Goal: Transaction & Acquisition: Purchase product/service

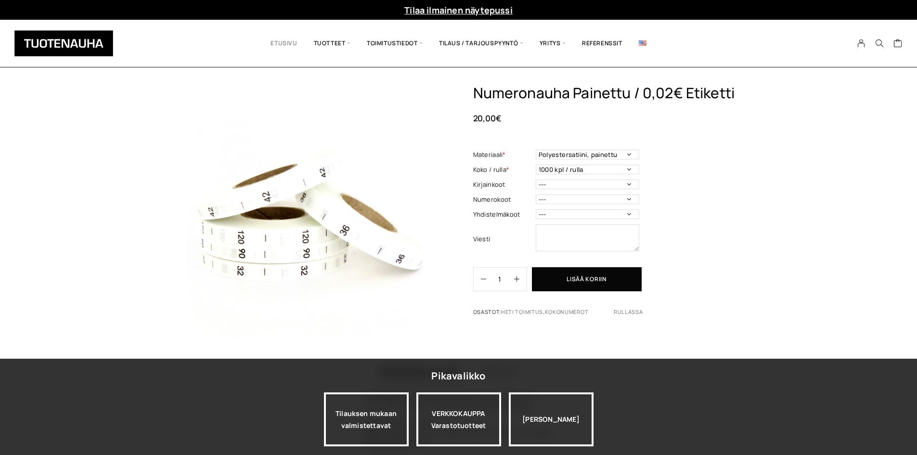
click at [297, 45] on link "Etusivu" at bounding box center [283, 43] width 43 height 33
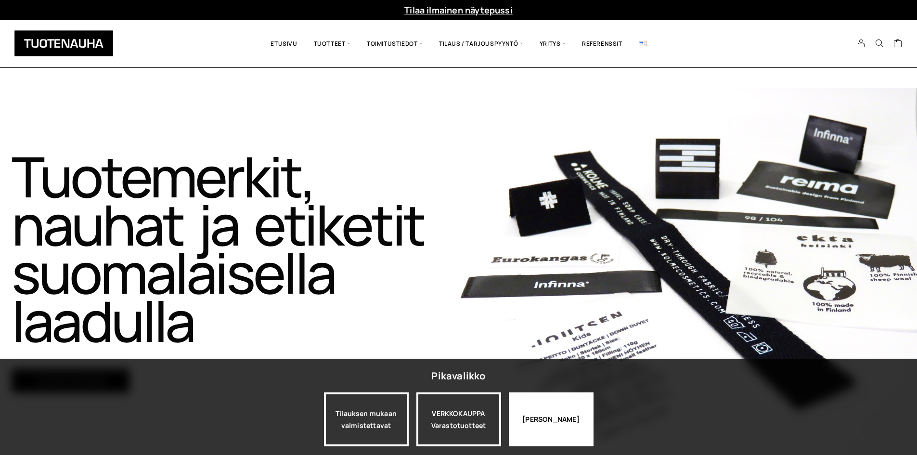
click at [562, 437] on div "Jatka katselua" at bounding box center [551, 420] width 85 height 54
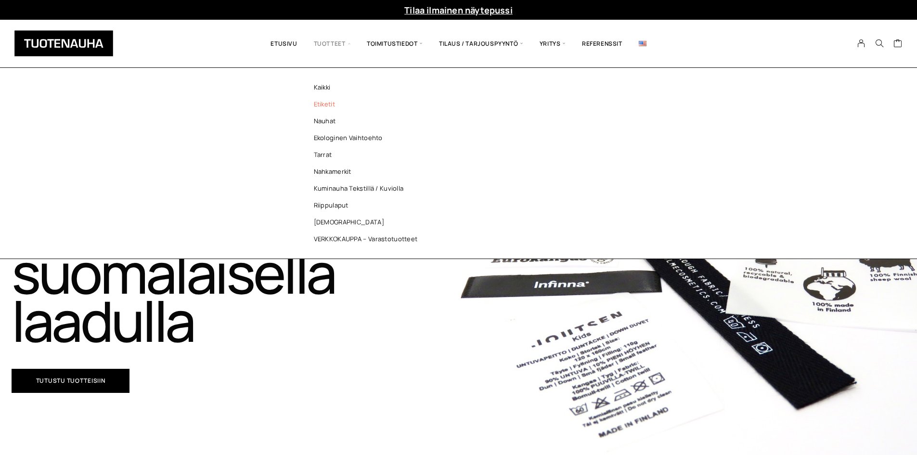
click at [328, 107] on link "Etiketit" at bounding box center [369, 104] width 140 height 17
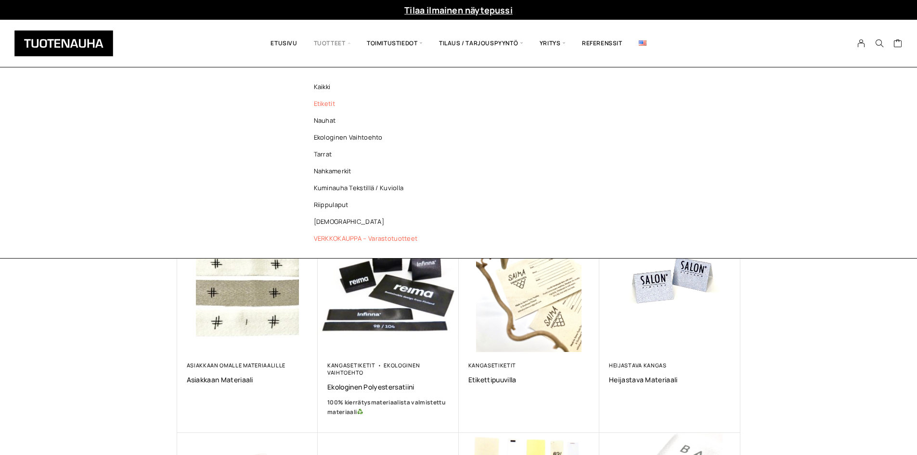
click at [343, 236] on link "VERKKOKAUPPA – Varastotuotteet" at bounding box center [369, 238] width 140 height 17
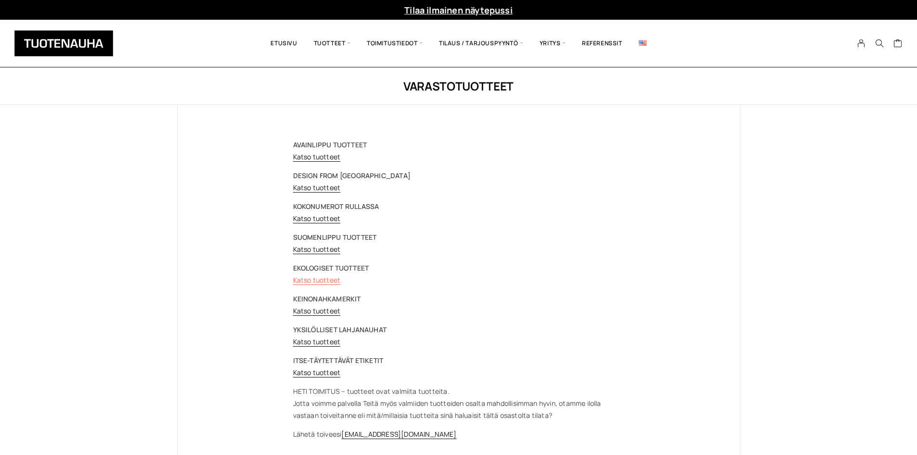
click at [319, 278] on link "Katso tuotteet" at bounding box center [317, 279] width 48 height 9
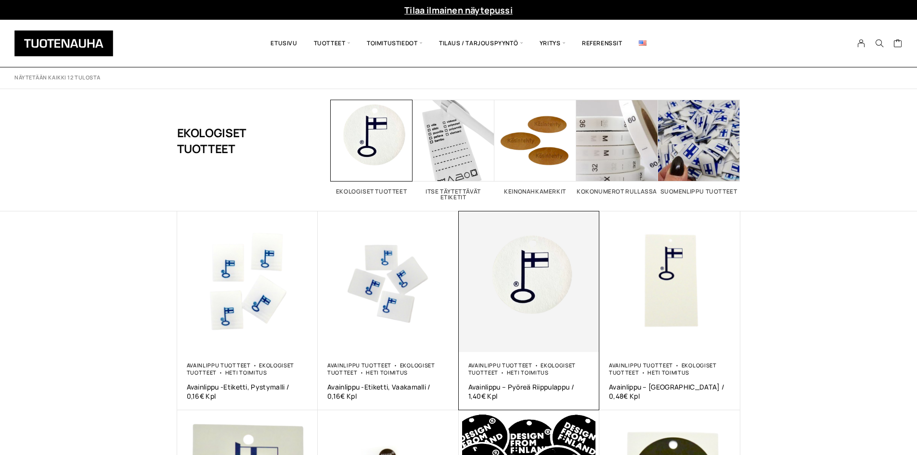
click at [507, 268] on img at bounding box center [529, 281] width 141 height 141
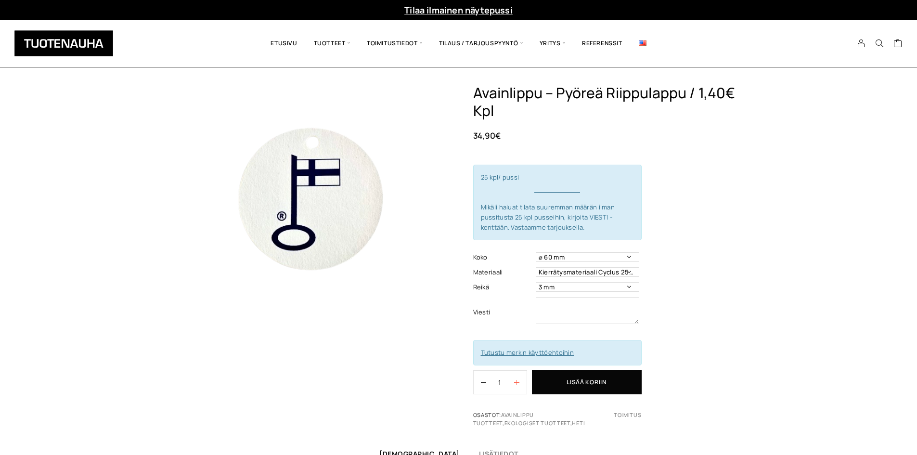
click at [515, 381] on icon "button" at bounding box center [516, 382] width 5 height 5
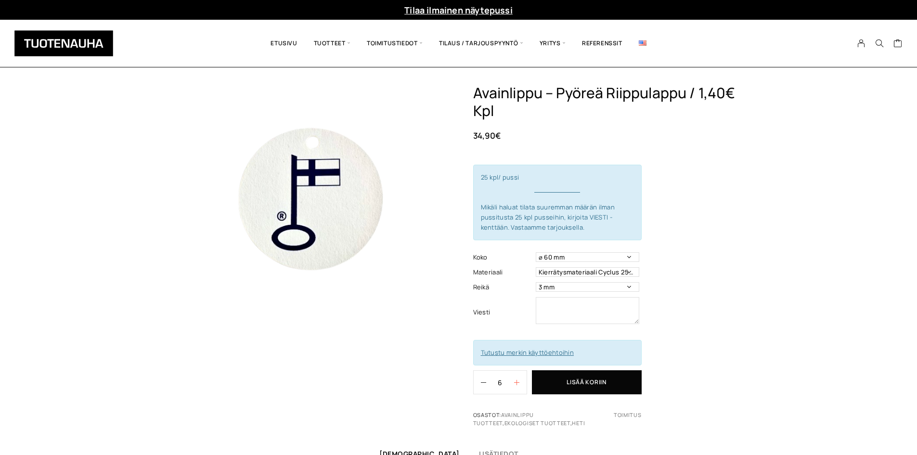
click at [515, 381] on icon "button" at bounding box center [516, 382] width 5 height 5
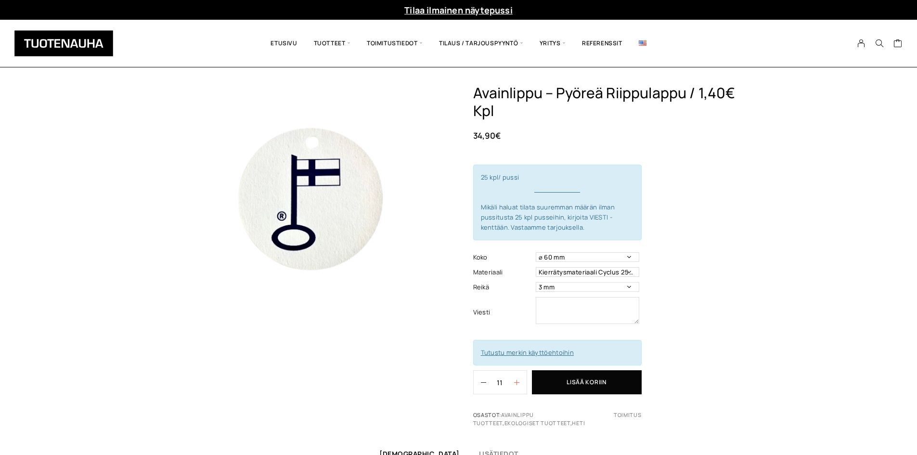
click at [515, 381] on icon "button" at bounding box center [516, 382] width 5 height 5
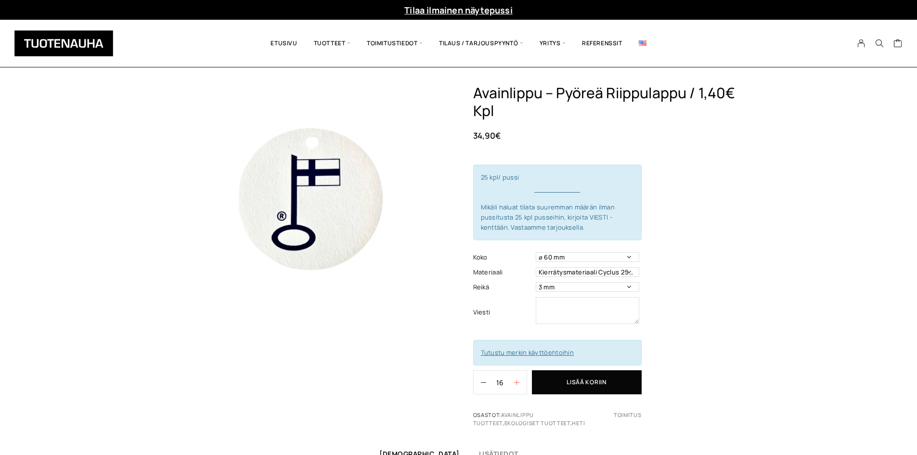
click at [515, 381] on icon "button" at bounding box center [516, 382] width 5 height 5
type input "17"
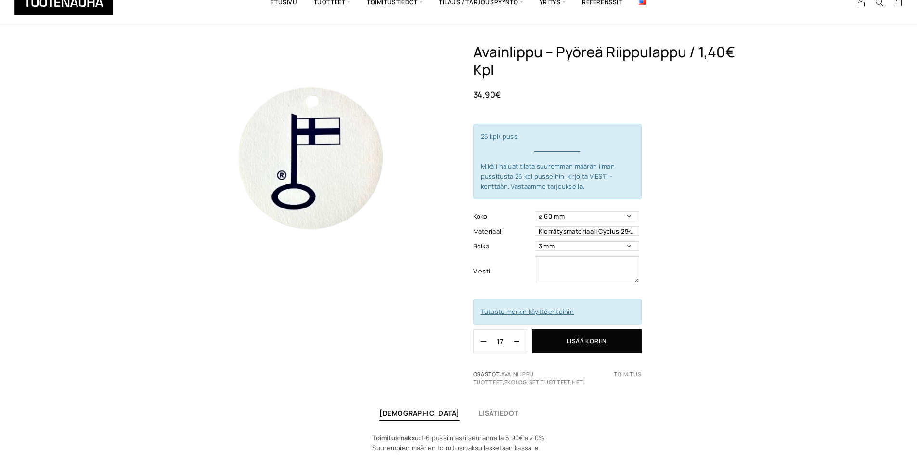
scroll to position [193, 0]
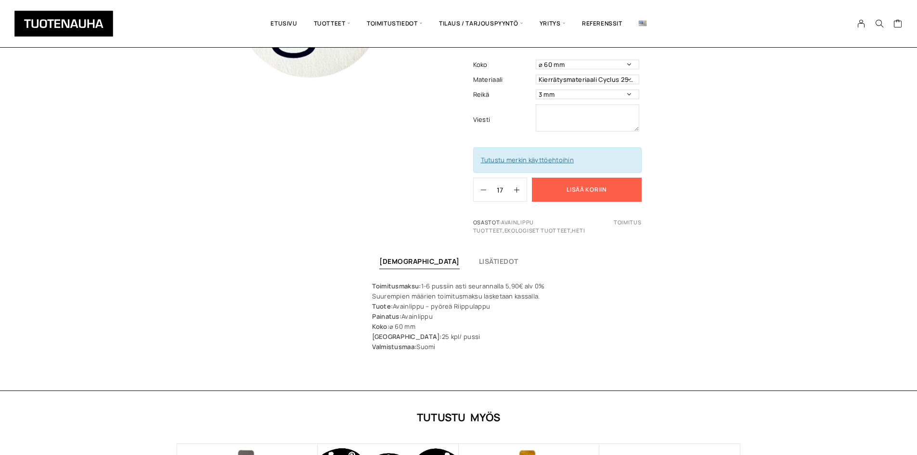
click at [620, 190] on button "Lisää koriin" at bounding box center [587, 190] width 110 height 24
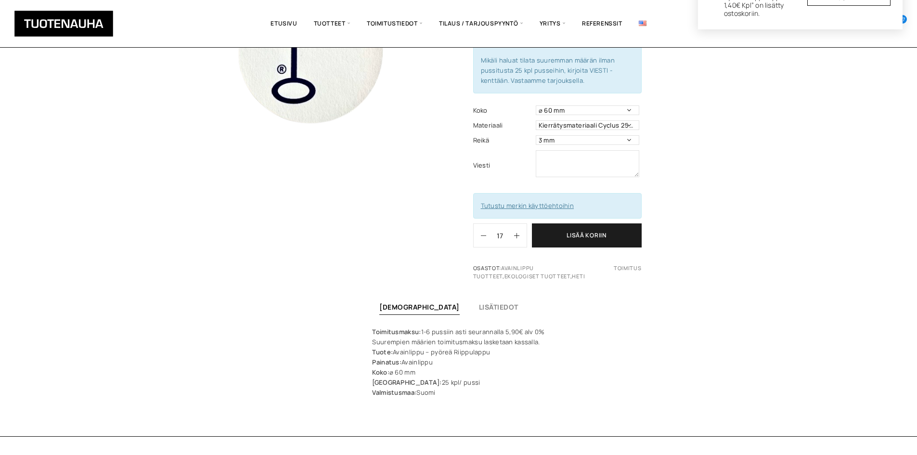
scroll to position [0, 0]
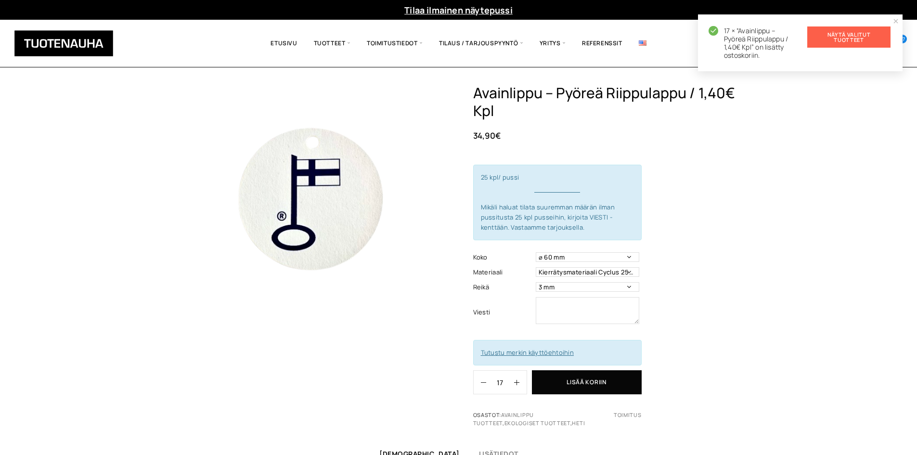
click at [826, 40] on link "Näytä valitut tuotteet" at bounding box center [849, 36] width 83 height 21
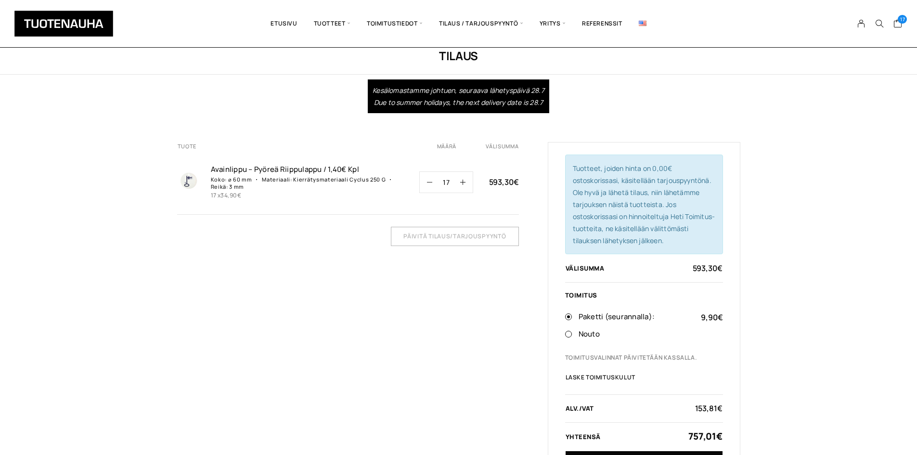
scroll to position [48, 0]
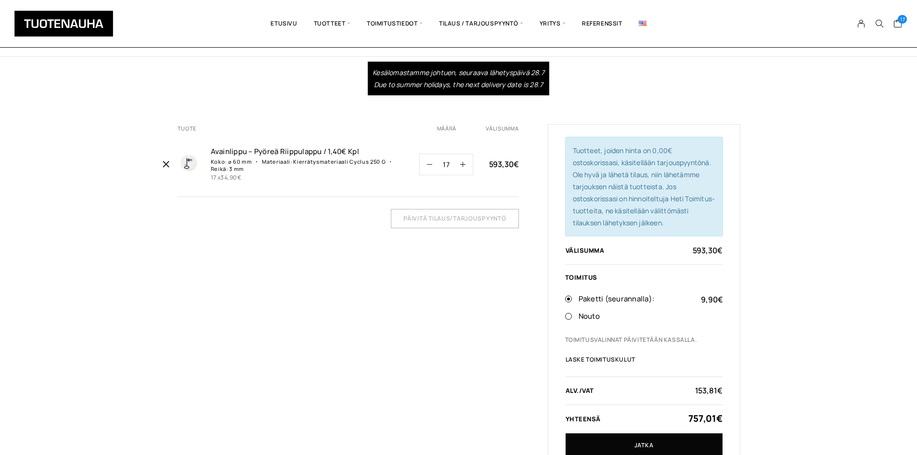
click at [162, 164] on icon "Poista Avainlippu – Pyöreä Riippulappu / 1,40€ Kpl ostoskorista" at bounding box center [165, 164] width 9 height 9
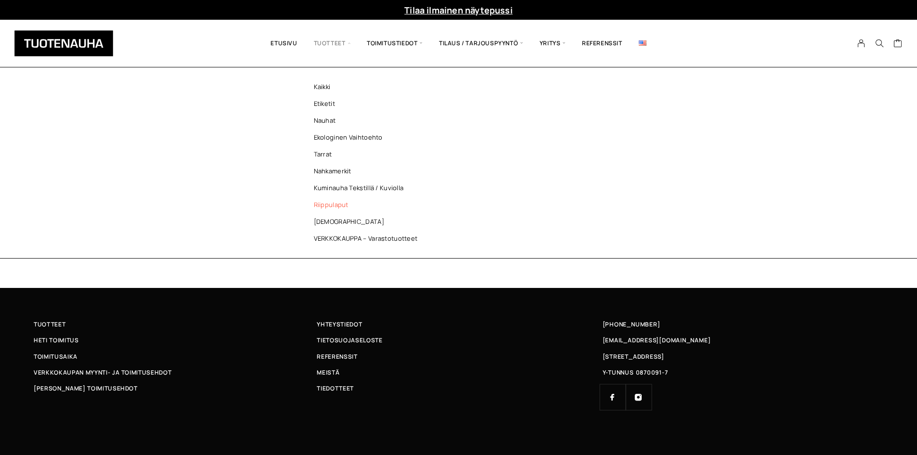
click at [340, 203] on link "Riippulaput" at bounding box center [369, 205] width 140 height 17
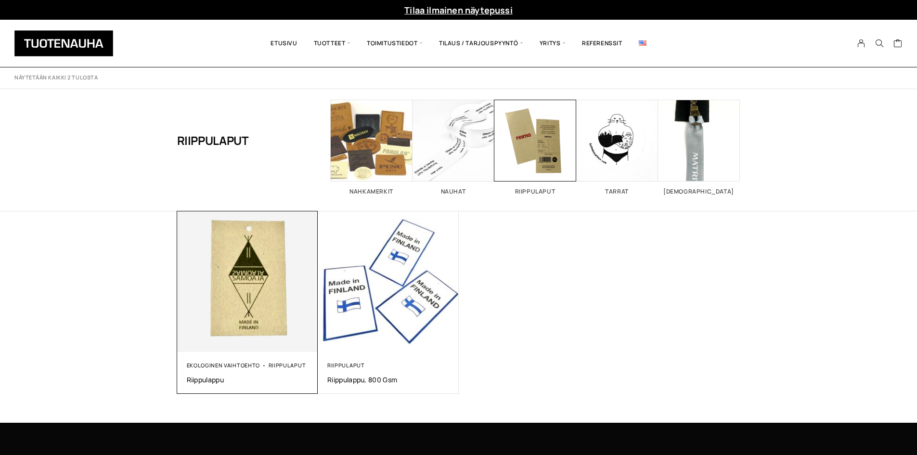
click at [280, 269] on img at bounding box center [247, 282] width 148 height 148
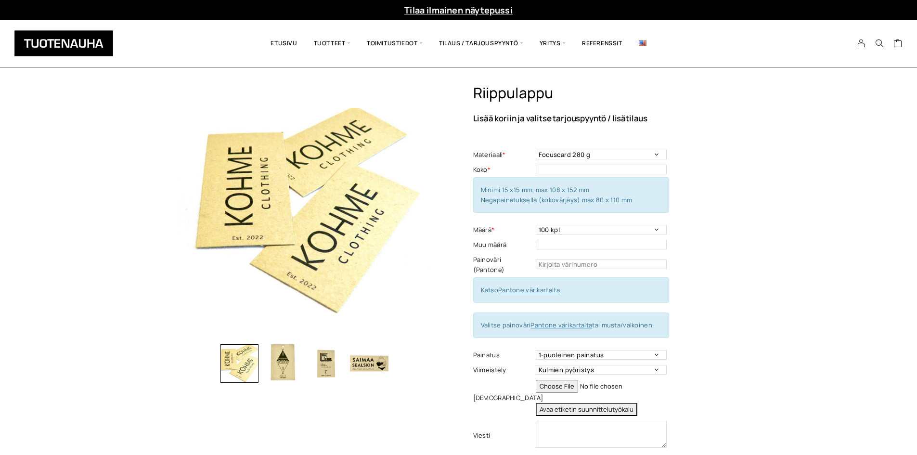
click at [579, 160] on td "Focuscard 280 g Offset 250-300 g Scandia White 270 g Silk 250-300 g Invercote C…" at bounding box center [602, 154] width 133 height 15
click at [580, 155] on select "Focuscard 280 g Offset 250-300 g Scandia White 270 g Silk 250-300 g Invercote C…" at bounding box center [601, 155] width 131 height 10
click at [710, 215] on div "Riippulappu Lisää koriin ja valitse tarjouspyyntö / lisätilaus Materiaali * Foc…" at bounding box center [606, 302] width 267 height 436
